Goal: Information Seeking & Learning: Find specific fact

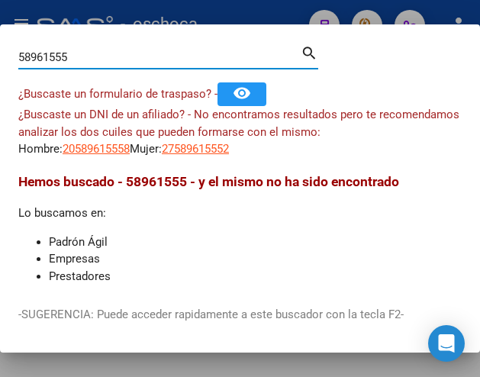
click at [86, 53] on input "58961555" at bounding box center [159, 57] width 282 height 14
click at [81, 56] on input "58961555" at bounding box center [159, 57] width 282 height 14
click at [73, 62] on input "58961555" at bounding box center [159, 57] width 282 height 14
click at [73, 61] on input "58961555" at bounding box center [159, 57] width 282 height 14
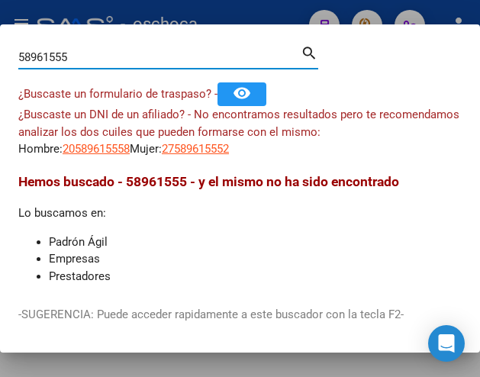
drag, startPoint x: 73, startPoint y: 61, endPoint x: 73, endPoint y: 53, distance: 8.4
click at [73, 59] on input "58961555" at bounding box center [159, 57] width 282 height 14
drag, startPoint x: 81, startPoint y: 55, endPoint x: 3, endPoint y: 34, distance: 80.5
click at [3, 34] on mat-dialog-container "31551201 Buscar (apellido, dni, cuil, nro traspaso, cuit, obra social) search ¿…" at bounding box center [240, 188] width 480 height 329
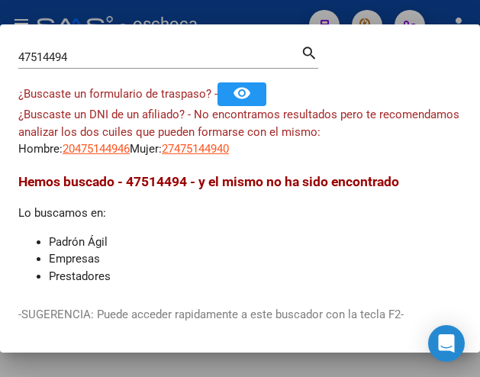
drag, startPoint x: 65, startPoint y: 60, endPoint x: 7, endPoint y: 56, distance: 58.2
click at [0, 18] on html "menu - oschoca person Firma Express Inicio Calendario SSS Instructivos Contacto…" at bounding box center [240, 188] width 480 height 377
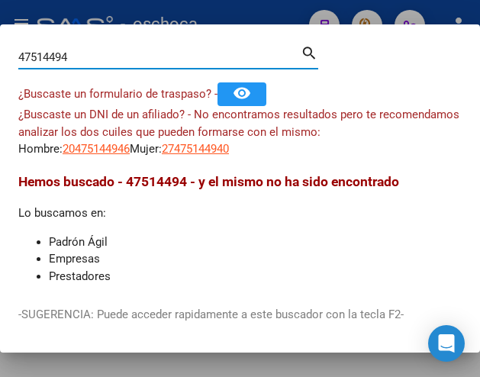
drag, startPoint x: 7, startPoint y: 56, endPoint x: 111, endPoint y: 56, distance: 103.8
click at [0, 52] on html "menu - oschoca person Firma Express Inicio Calendario SSS Instructivos Contacto…" at bounding box center [240, 188] width 480 height 377
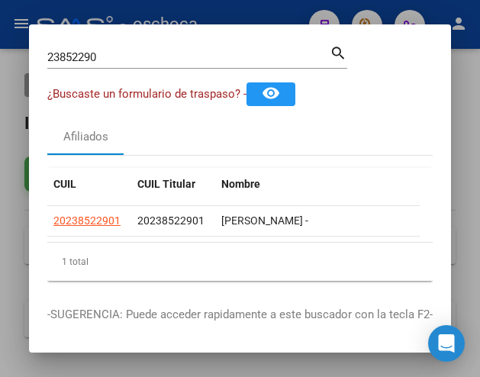
click at [105, 49] on div "23852290 Buscar (apellido, dni, [PERSON_NAME], nro traspaso, cuit, obra social)" at bounding box center [188, 57] width 282 height 23
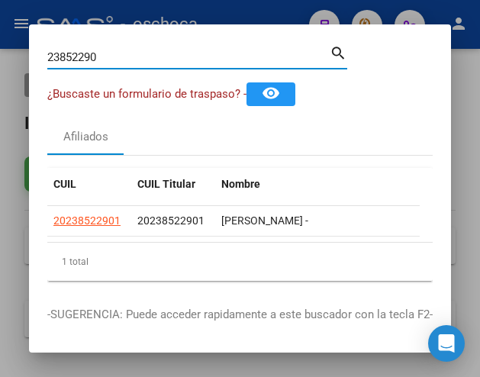
click at [112, 54] on input "23852290" at bounding box center [188, 57] width 282 height 14
drag, startPoint x: 110, startPoint y: 60, endPoint x: -19, endPoint y: 38, distance: 130.7
click at [0, 38] on html "menu - oschoca person Firma Express Inicio Calendario SSS Instructivos Contacto…" at bounding box center [240, 188] width 480 height 377
drag, startPoint x: 102, startPoint y: 58, endPoint x: -15, endPoint y: 37, distance: 119.5
click at [0, 37] on html "menu - oschoca person Firma Express Inicio Calendario SSS Instructivos Contacto…" at bounding box center [240, 188] width 480 height 377
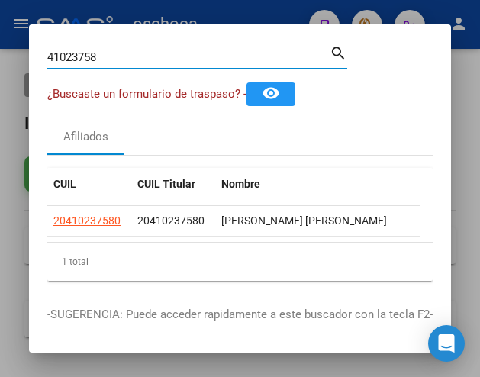
drag, startPoint x: 104, startPoint y: 54, endPoint x: 11, endPoint y: 47, distance: 92.6
click at [11, 47] on div "41023758 Buscar (apellido, dni, cuil, [PERSON_NAME], cuit, obra social) search …" at bounding box center [240, 188] width 480 height 377
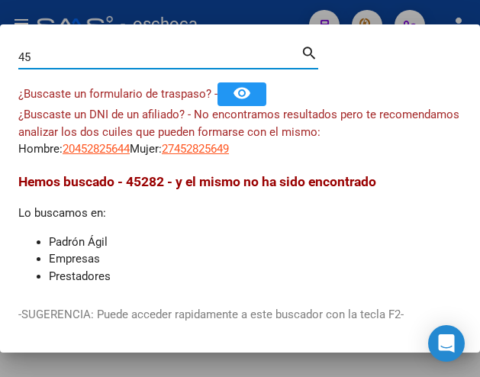
type input "4"
type input "45282564"
